Goal: Transaction & Acquisition: Obtain resource

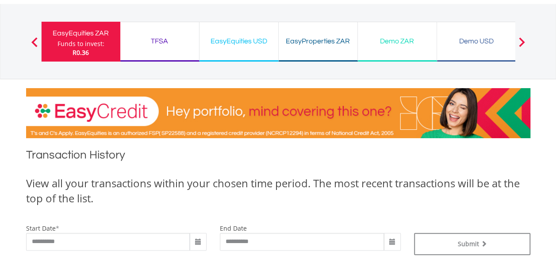
scroll to position [46, 0]
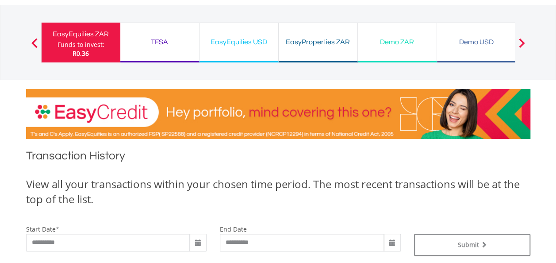
click at [169, 46] on div "TFSA" at bounding box center [160, 42] width 68 height 12
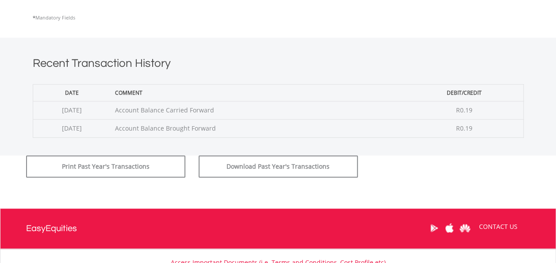
scroll to position [302, 0]
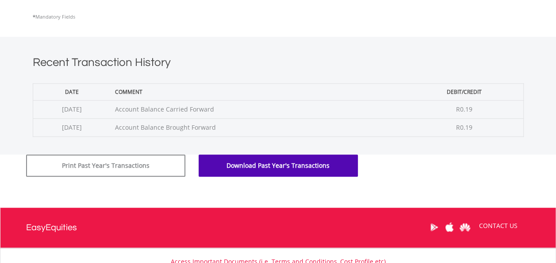
click at [283, 160] on button "Download Past Year's Transactions" at bounding box center [277, 165] width 159 height 22
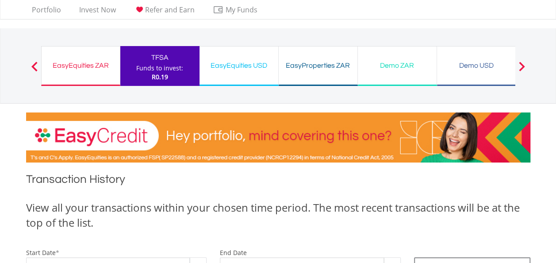
scroll to position [19, 0]
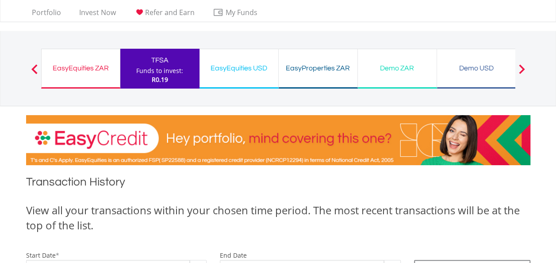
click at [100, 75] on div "EasyEquities ZAR Funds to invest: R0.19" at bounding box center [80, 69] width 79 height 40
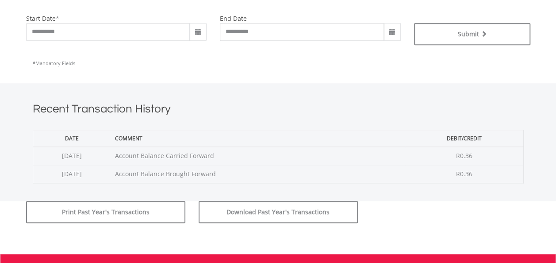
scroll to position [268, 0]
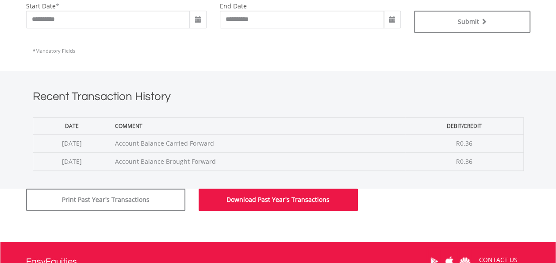
click at [330, 198] on button "Download Past Year's Transactions" at bounding box center [277, 199] width 159 height 22
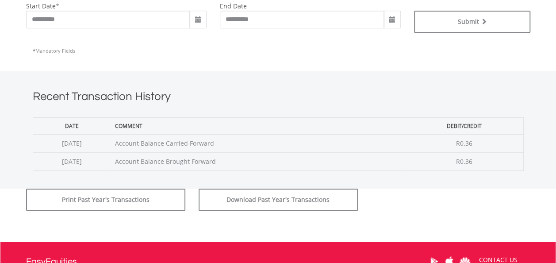
click at [537, 53] on body "My Investments Invest Now New Listings Sell My Recurring Investments Pending Or…" at bounding box center [278, 54] width 556 height 644
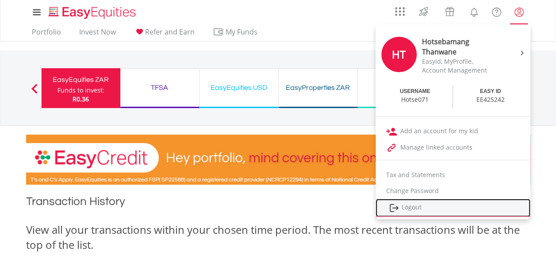
click at [419, 202] on link "Logout" at bounding box center [452, 207] width 155 height 18
